Goal: Information Seeking & Learning: Learn about a topic

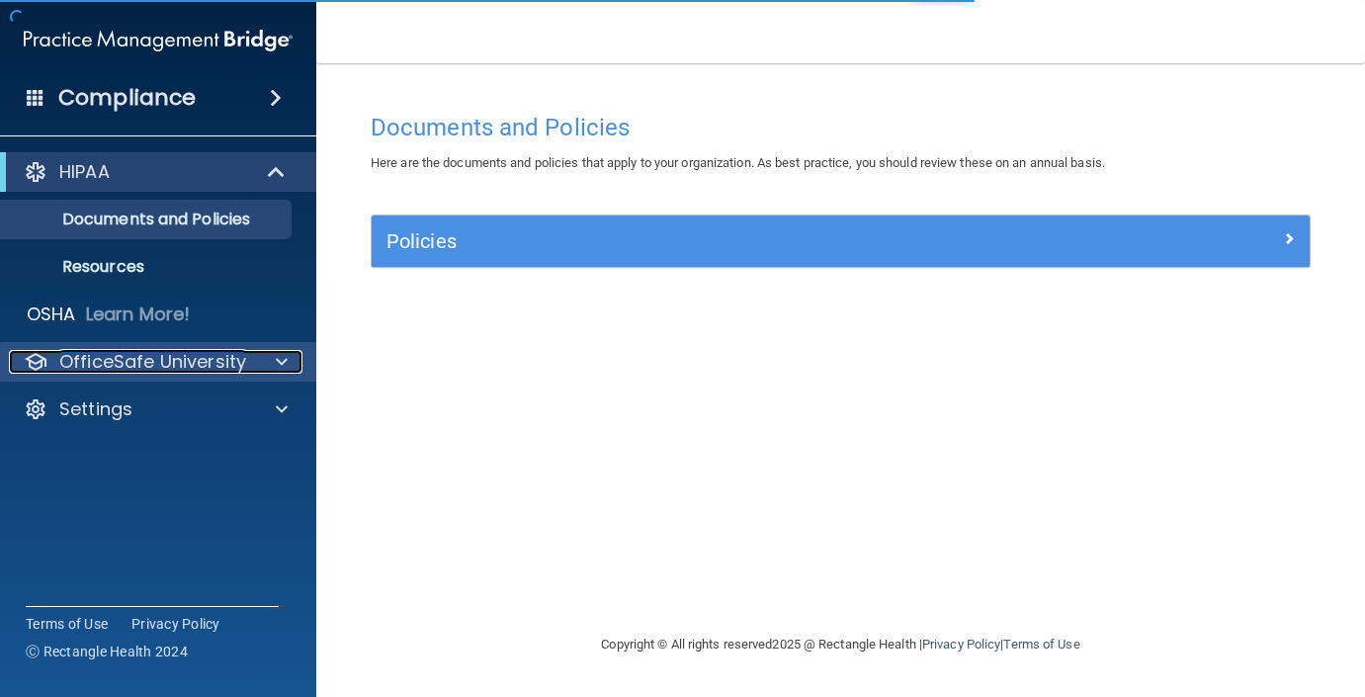
click at [282, 356] on span at bounding box center [282, 362] width 12 height 24
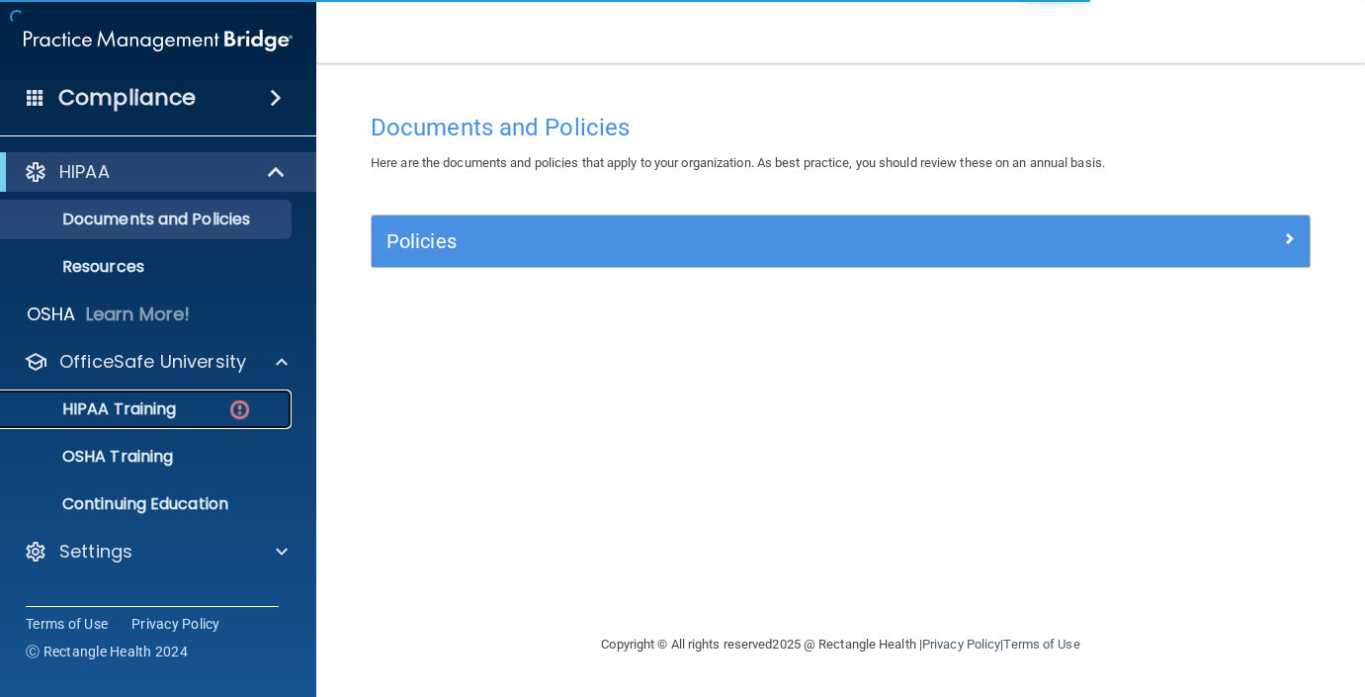
click at [161, 409] on p "HIPAA Training" at bounding box center [94, 409] width 163 height 20
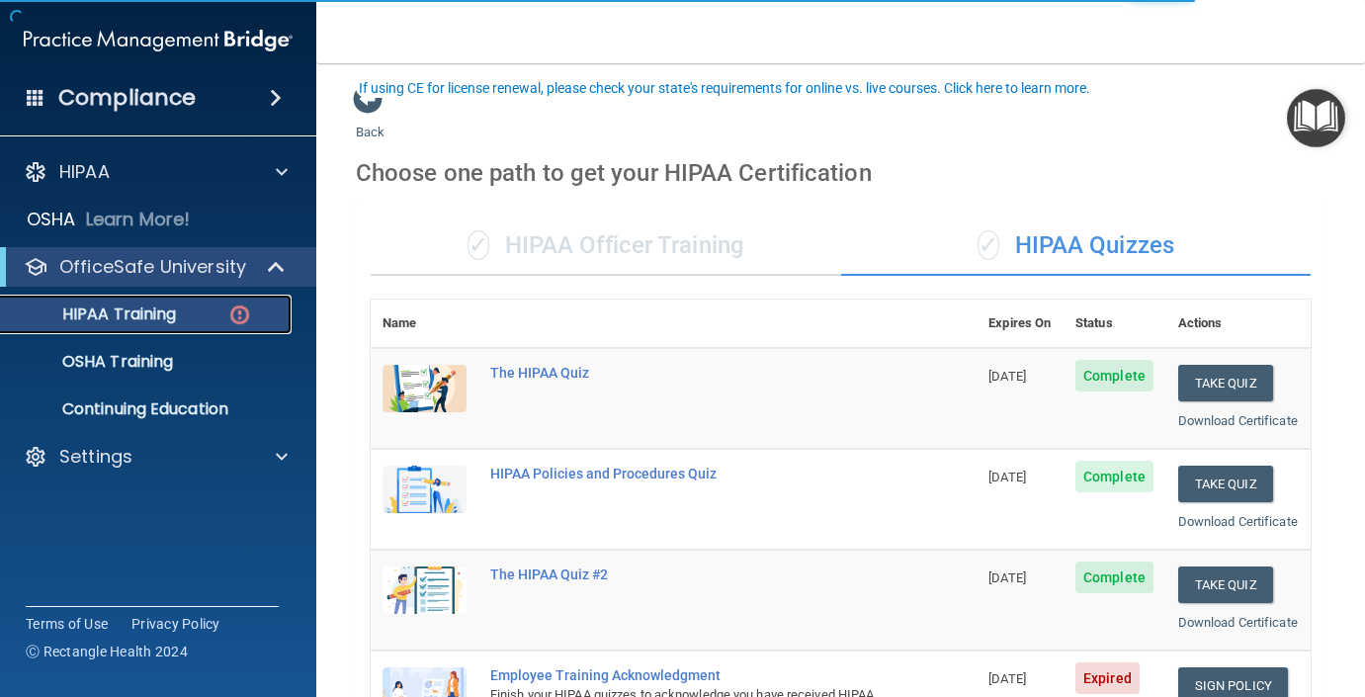
scroll to position [862, 0]
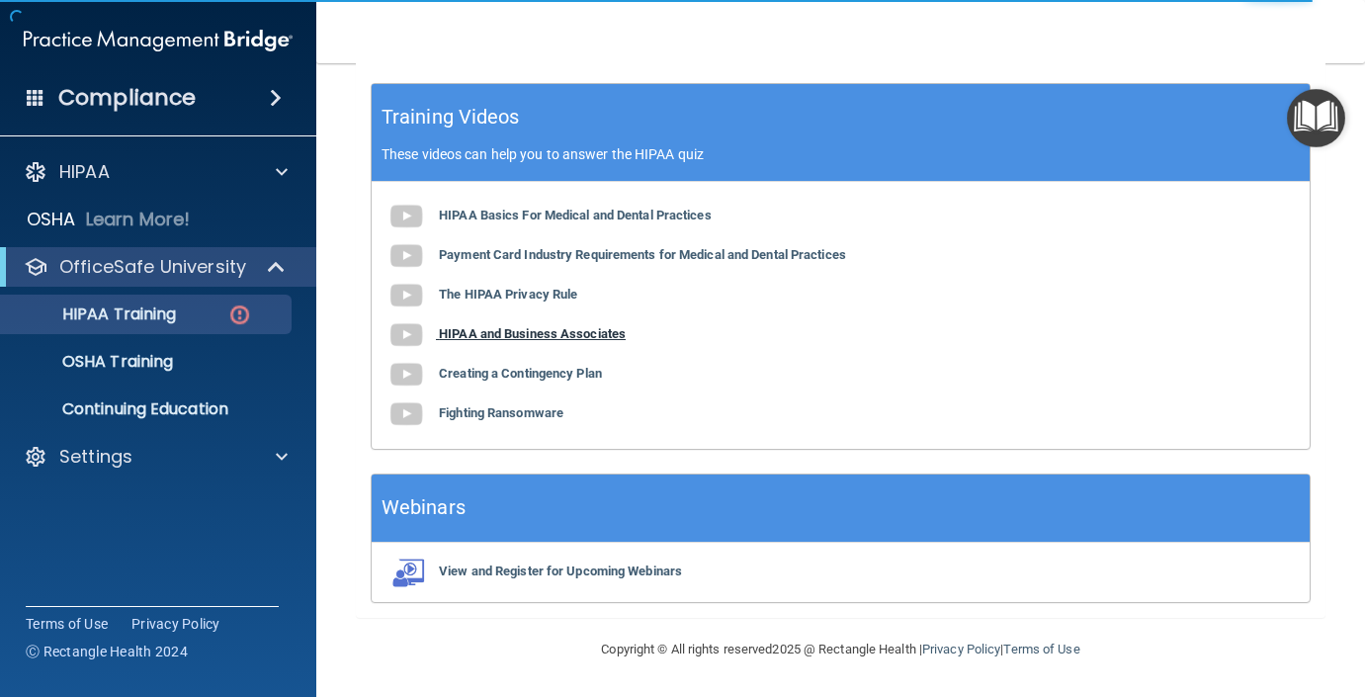
click at [555, 335] on b "HIPAA and Business Associates" at bounding box center [532, 333] width 187 height 15
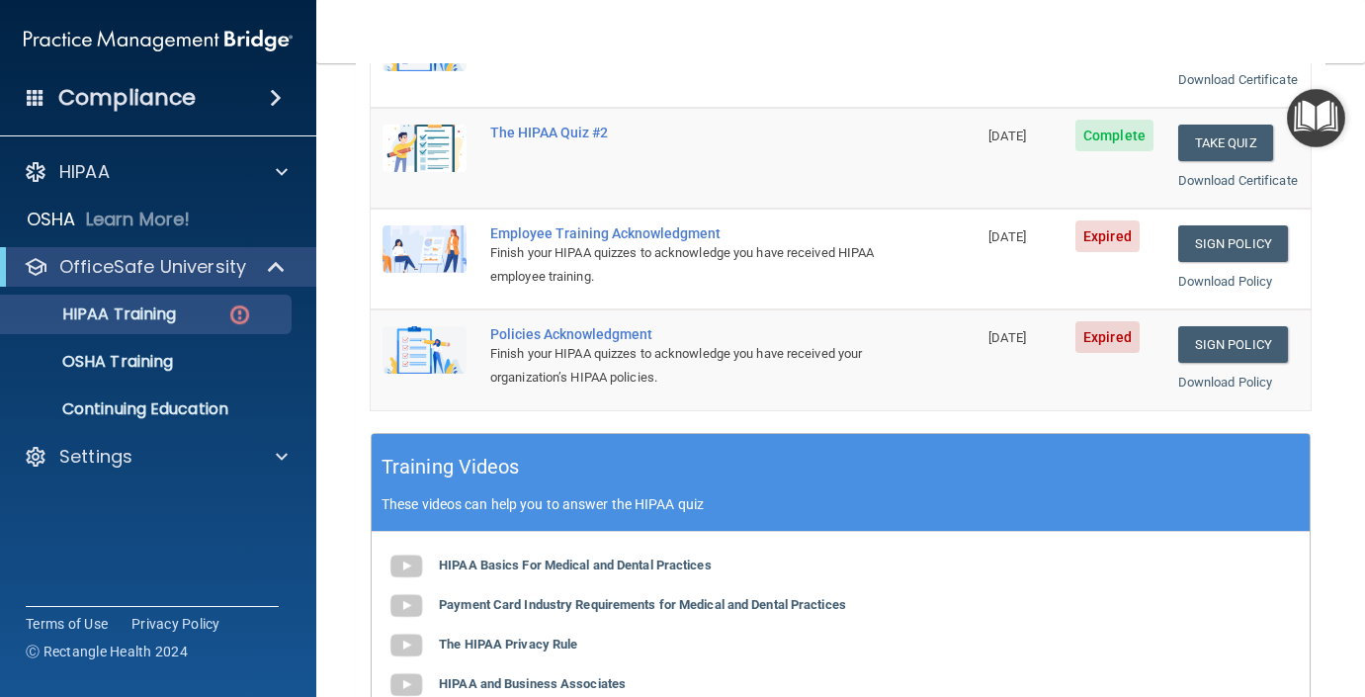
scroll to position [409, 0]
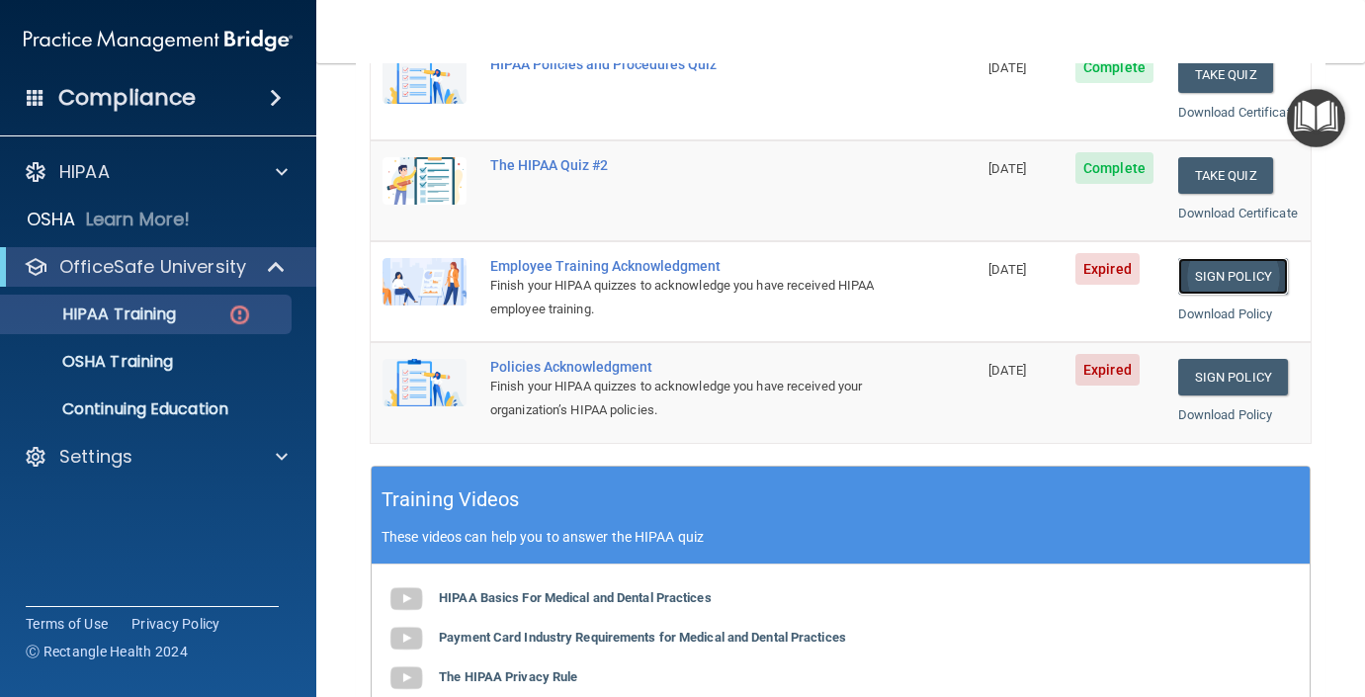
click at [1223, 295] on link "Sign Policy" at bounding box center [1233, 276] width 110 height 37
click at [1256, 395] on link "Sign Policy" at bounding box center [1233, 377] width 110 height 37
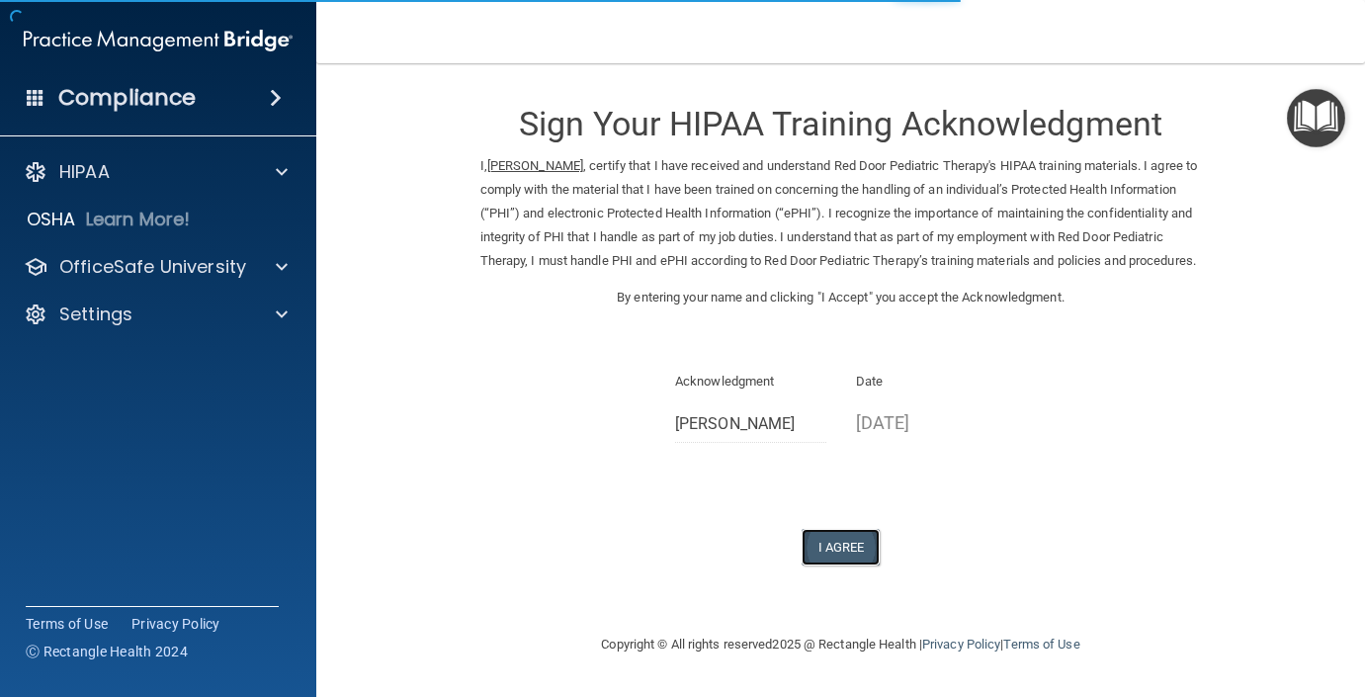
click at [823, 565] on button "I Agree" at bounding box center [841, 547] width 79 height 37
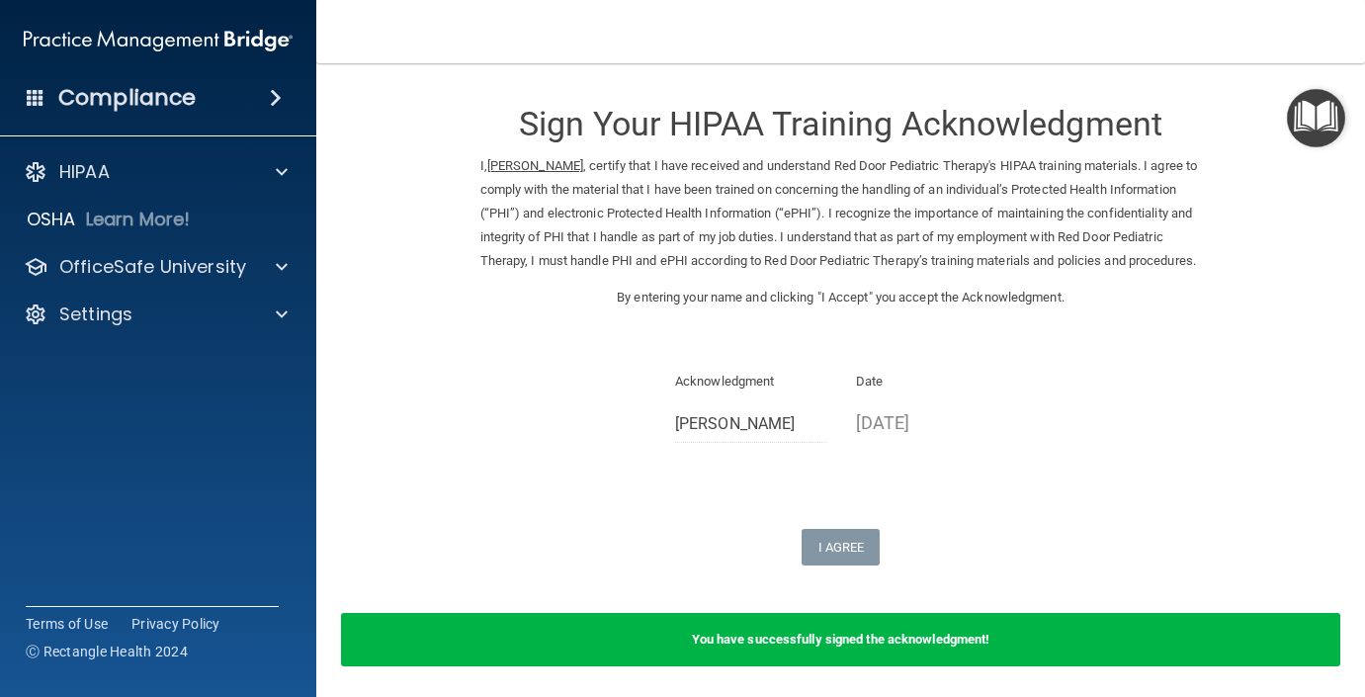
scroll to position [96, 0]
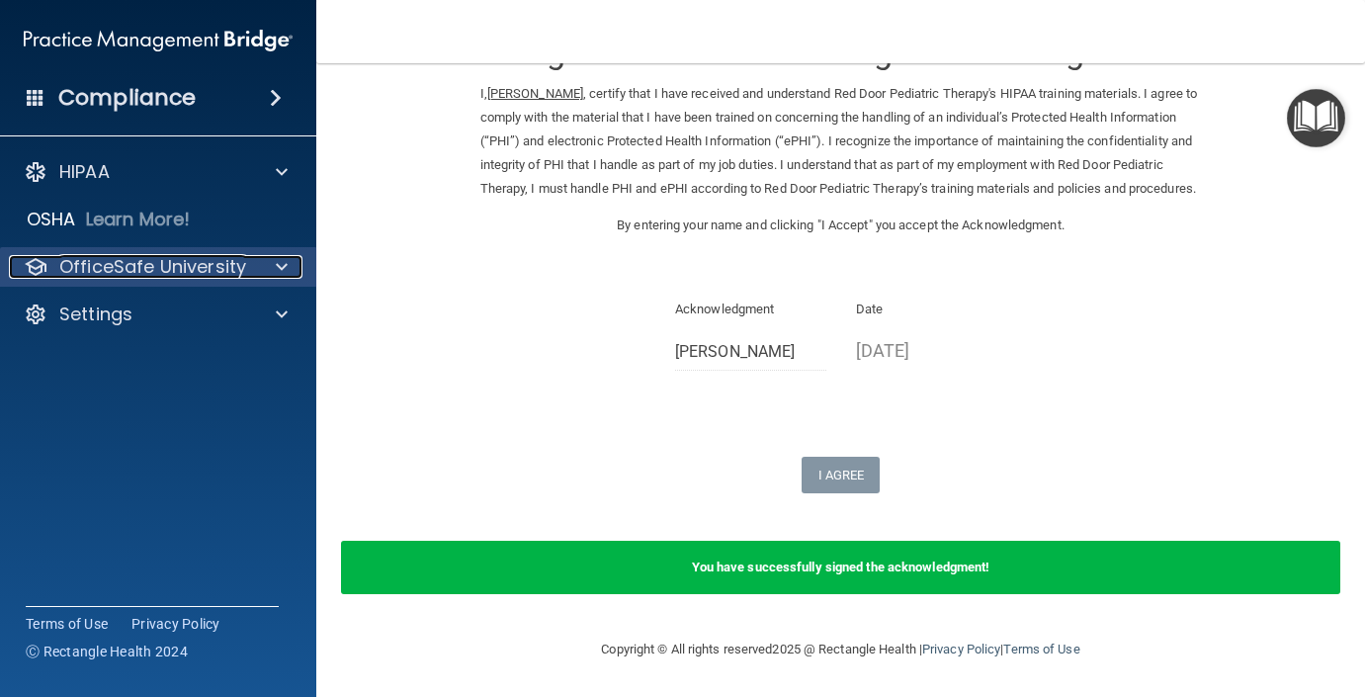
click at [280, 266] on span at bounding box center [282, 267] width 12 height 24
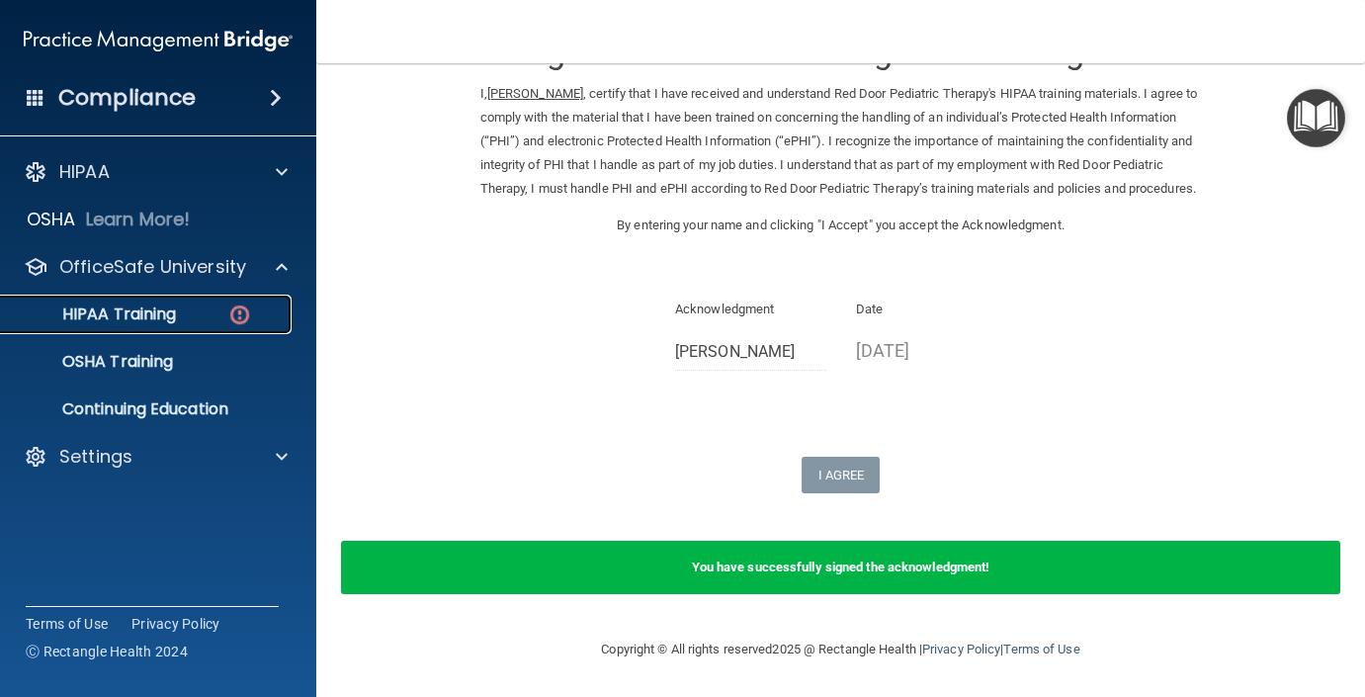
click at [130, 323] on p "HIPAA Training" at bounding box center [94, 314] width 163 height 20
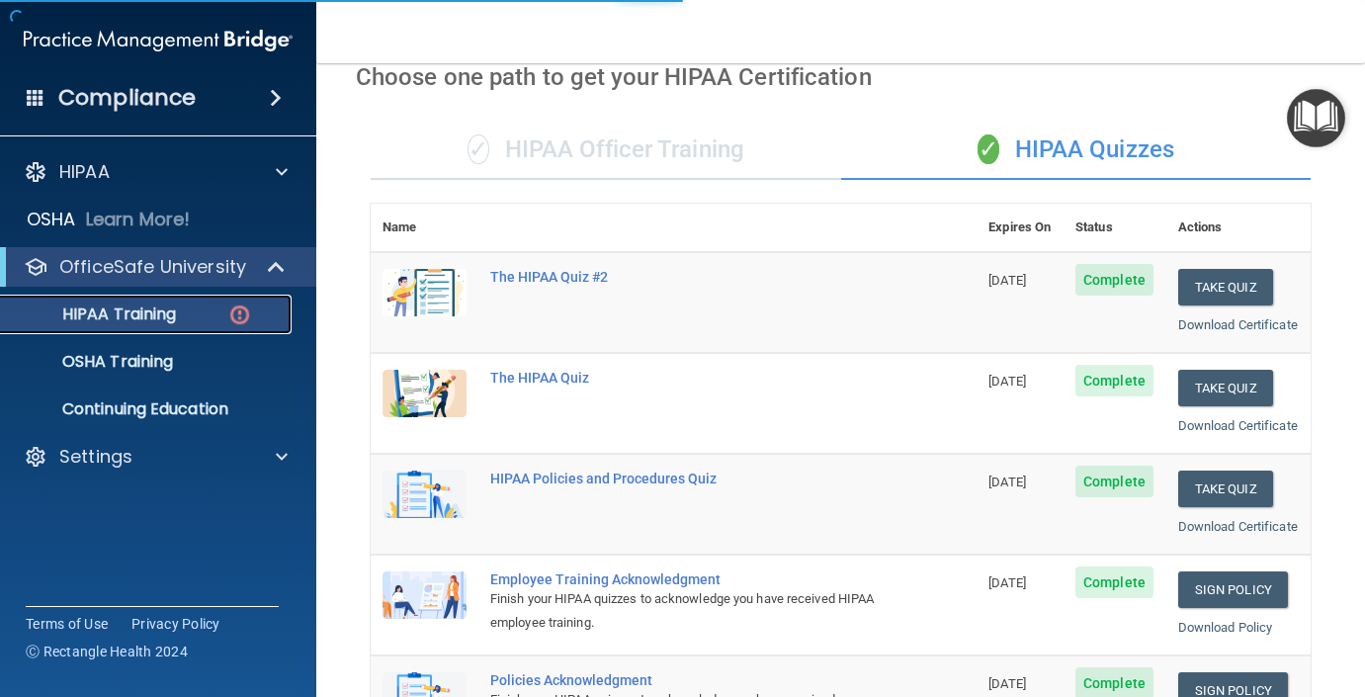
scroll to position [862, 0]
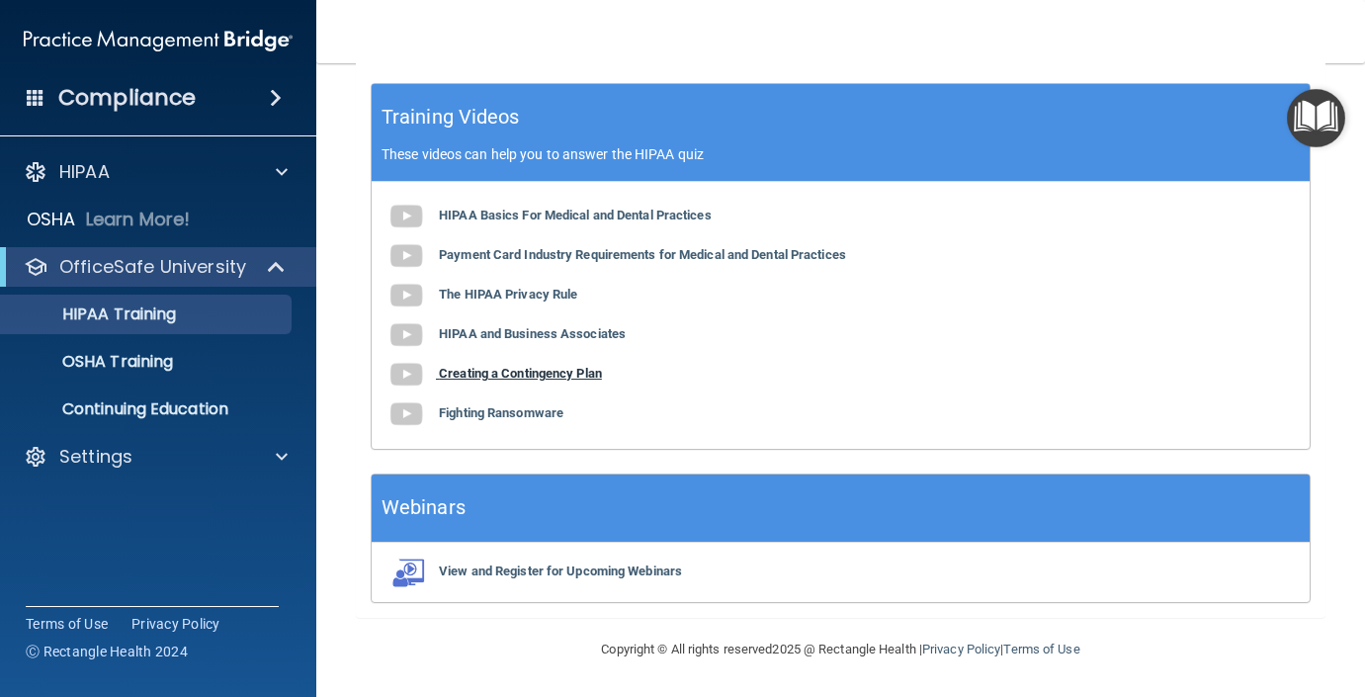
click at [516, 366] on b "Creating a Contingency Plan" at bounding box center [520, 373] width 163 height 15
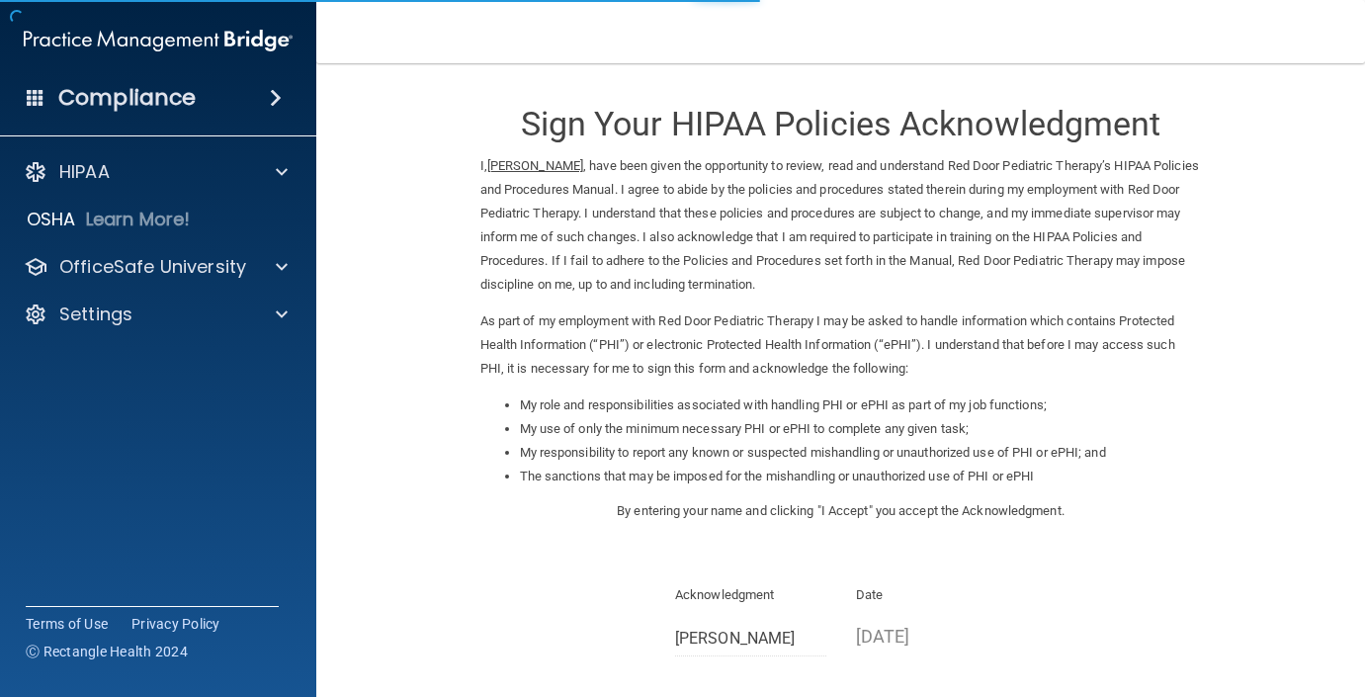
scroll to position [209, 0]
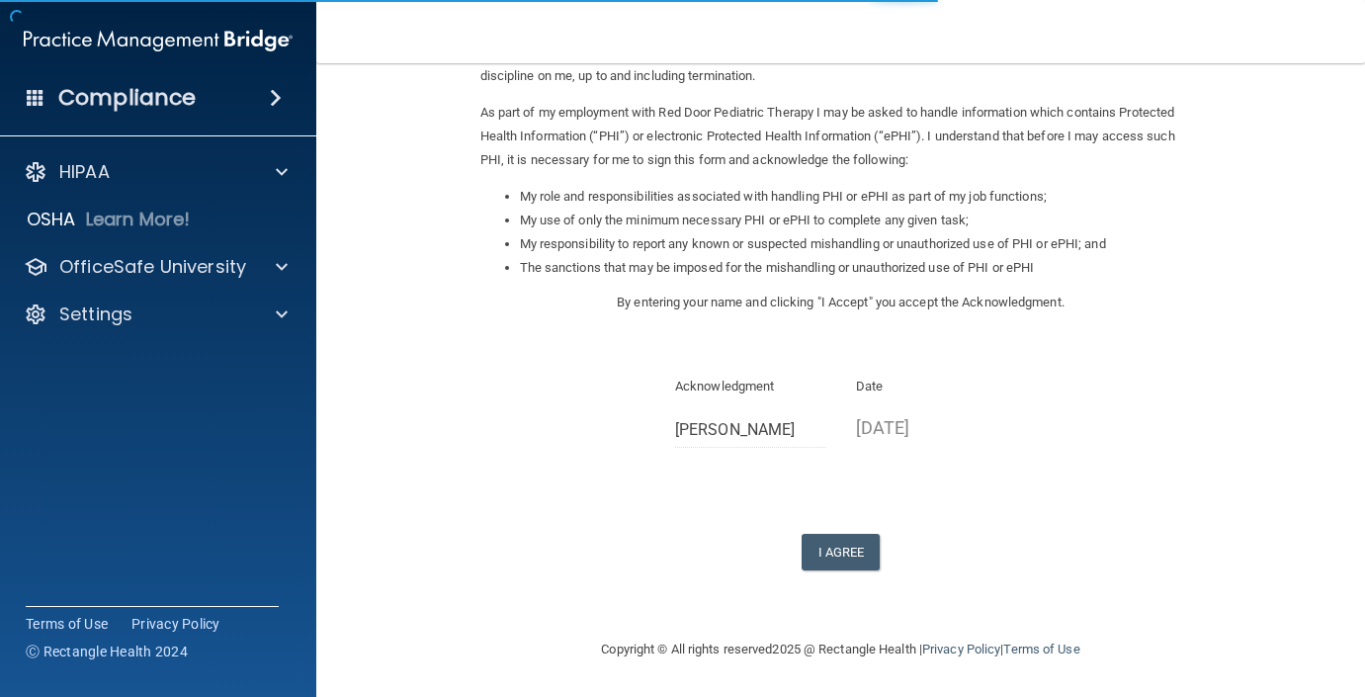
click at [843, 531] on div "Sign Your HIPAA Policies Acknowledgment I, [PERSON_NAME] , have been given the …" at bounding box center [841, 222] width 722 height 696
click at [845, 541] on button "I Agree" at bounding box center [841, 552] width 79 height 37
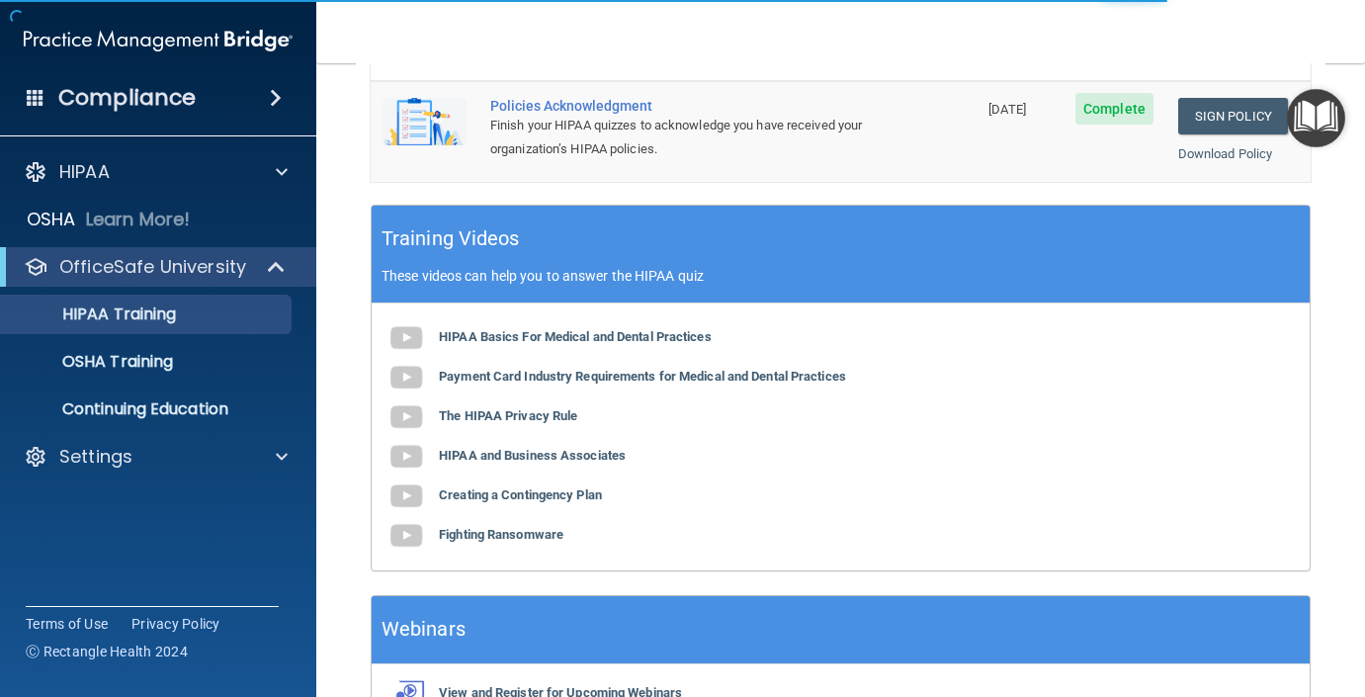
scroll to position [773, 0]
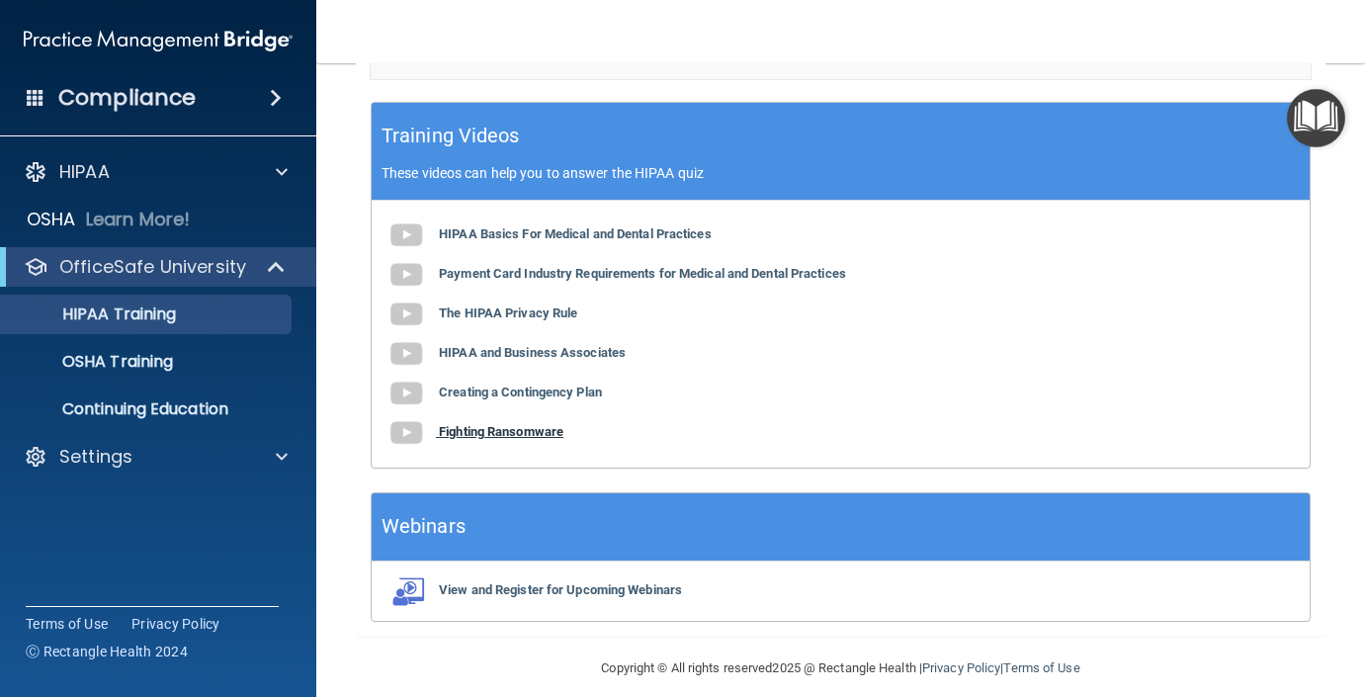
click at [551, 439] on b "Fighting Ransomware" at bounding box center [501, 431] width 125 height 15
